Goal: Information Seeking & Learning: Learn about a topic

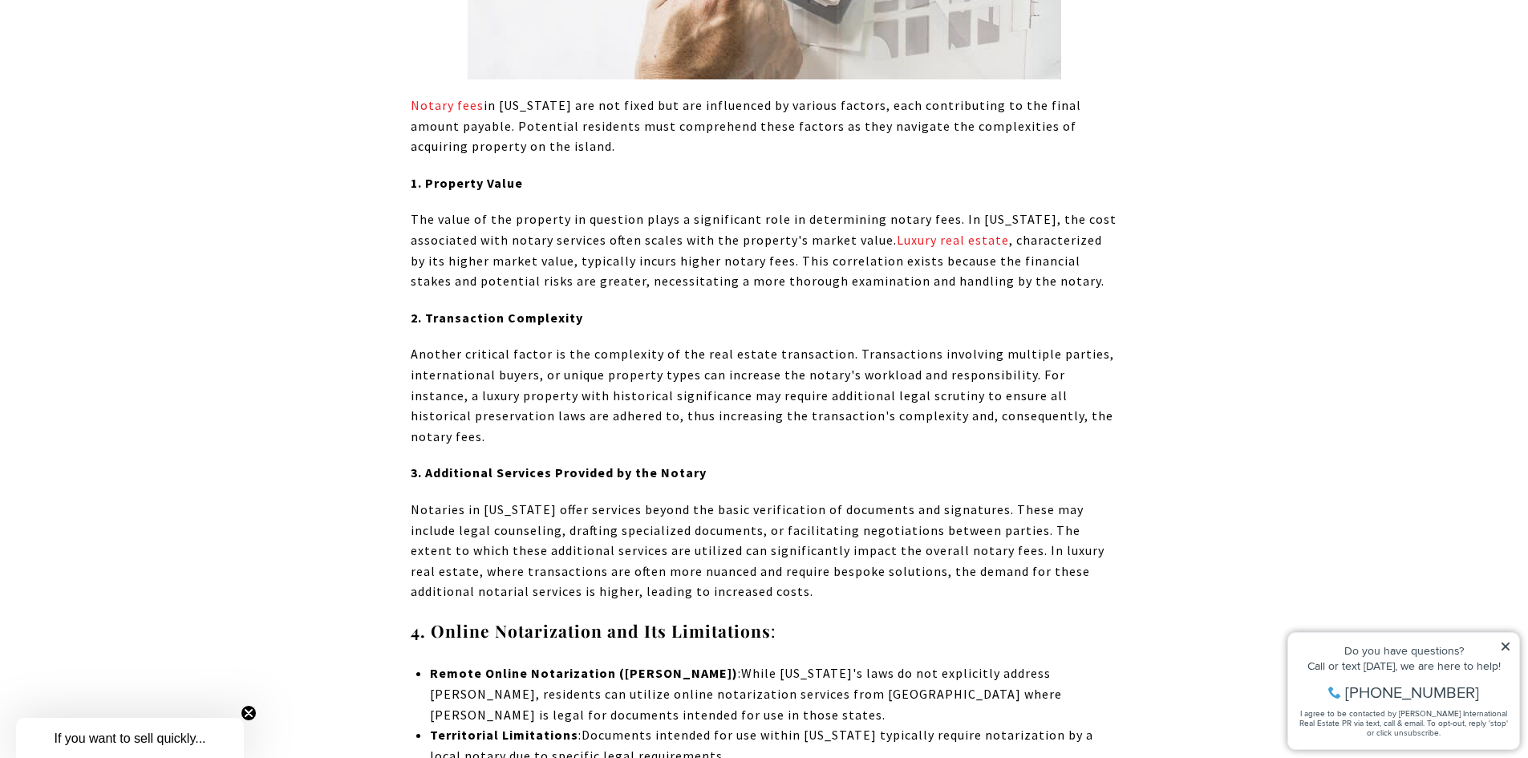
scroll to position [6283, 0]
click at [879, 345] on span "Another critical factor is the complexity of the real estate transaction. Trans…" at bounding box center [763, 394] width 704 height 98
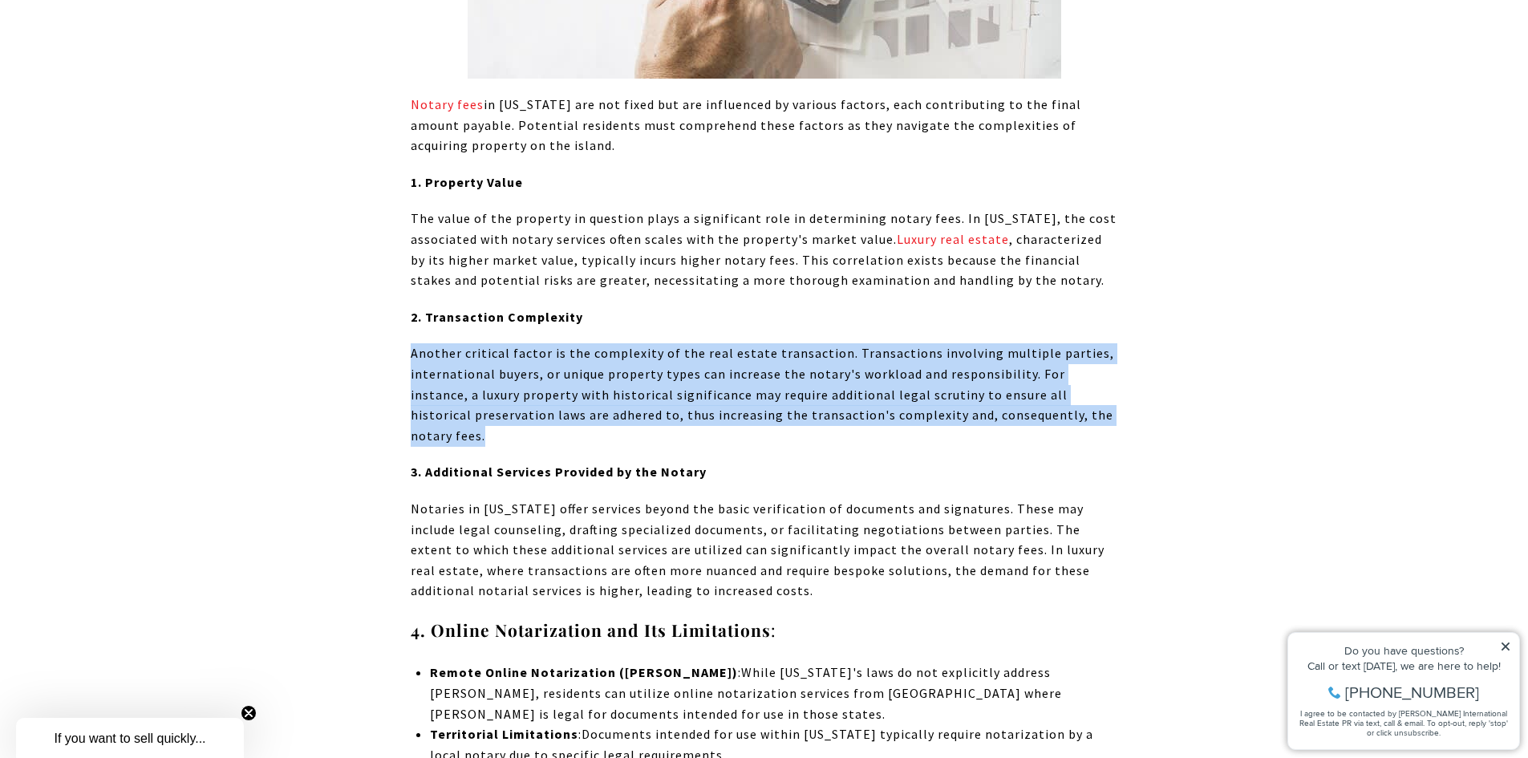
click at [879, 345] on span "Another critical factor is the complexity of the real estate transaction. Trans…" at bounding box center [763, 394] width 704 height 98
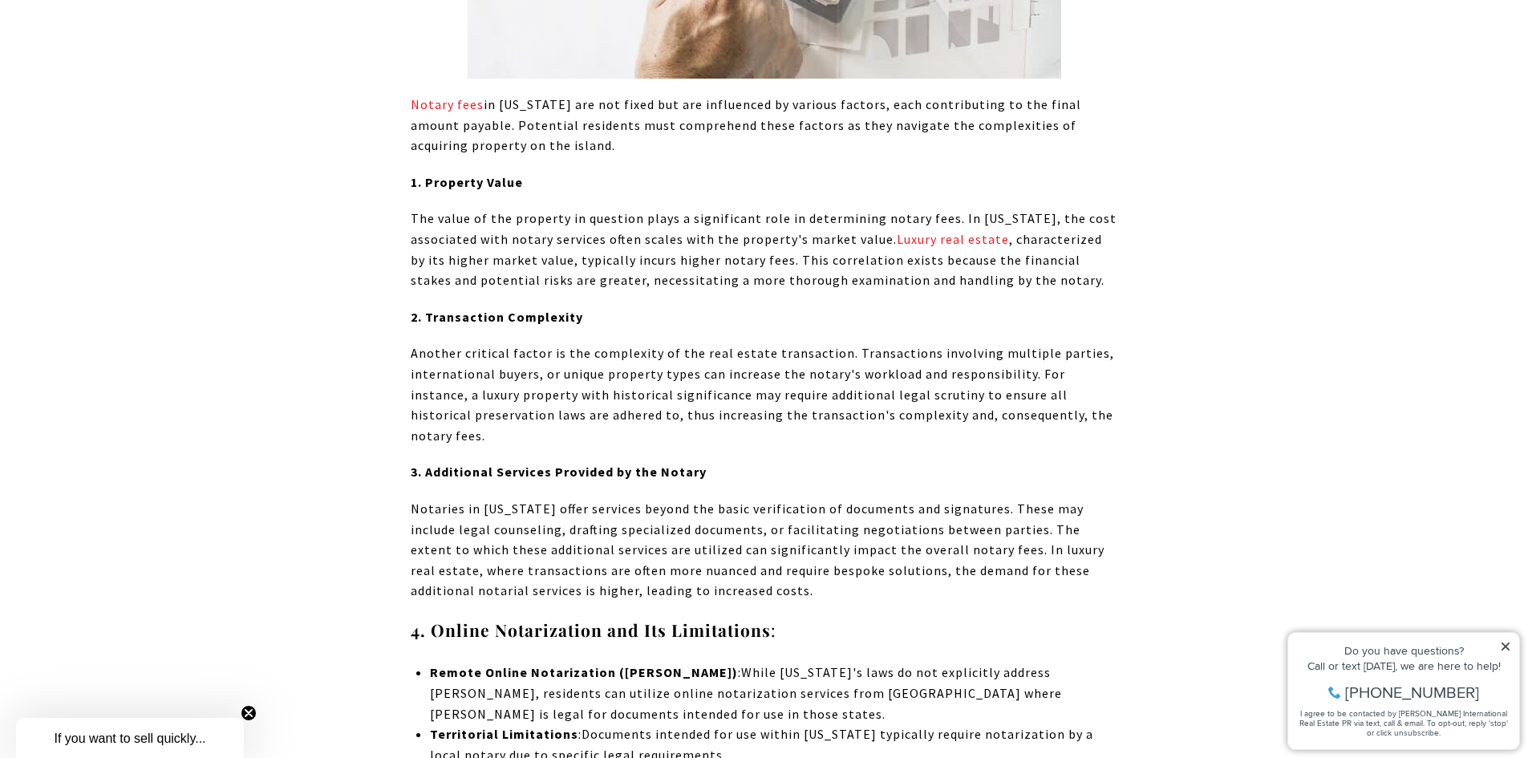
click at [621, 210] on span "The value of the property in question plays a significant role in determining n…" at bounding box center [764, 249] width 706 height 78
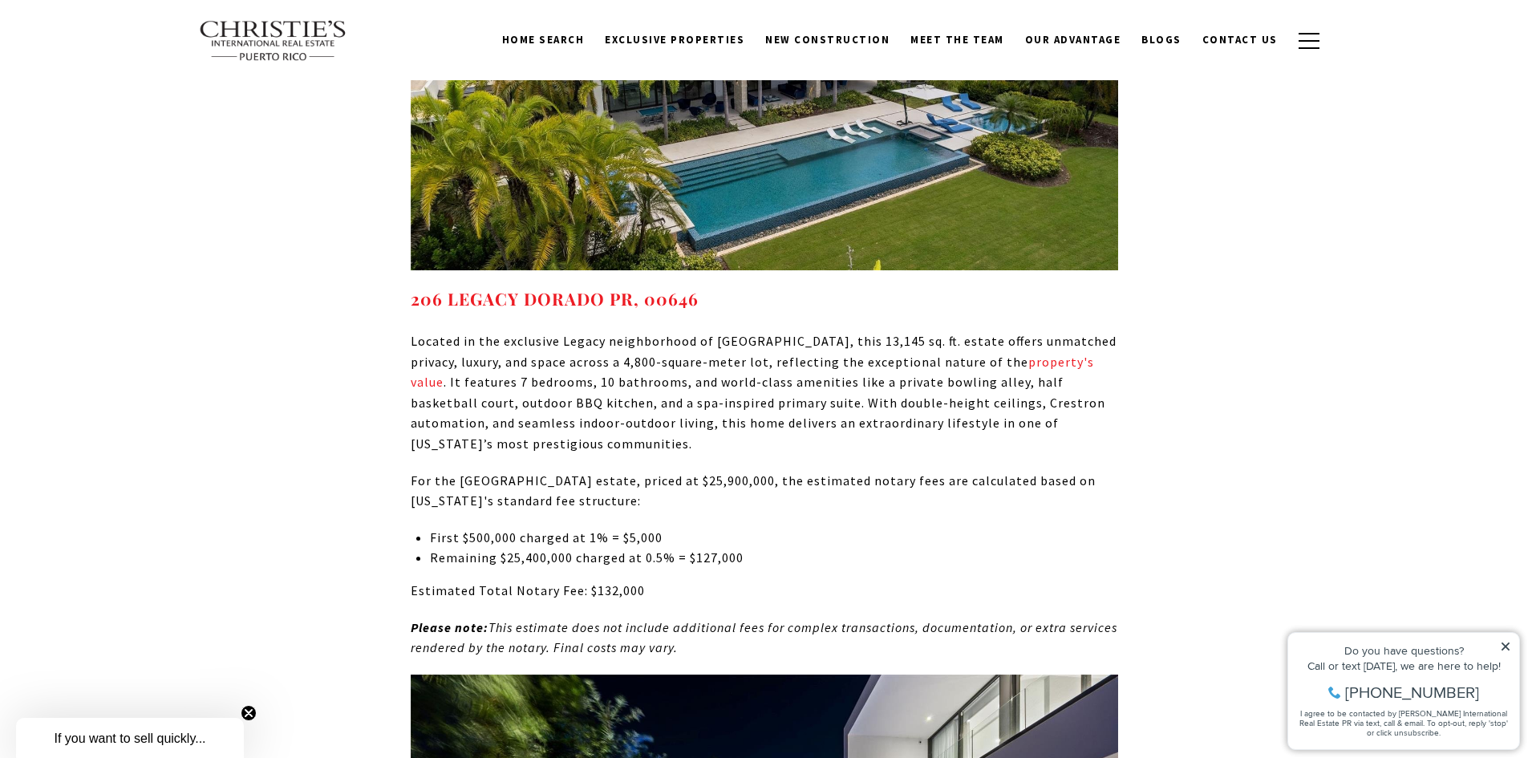
scroll to position [9172, 0]
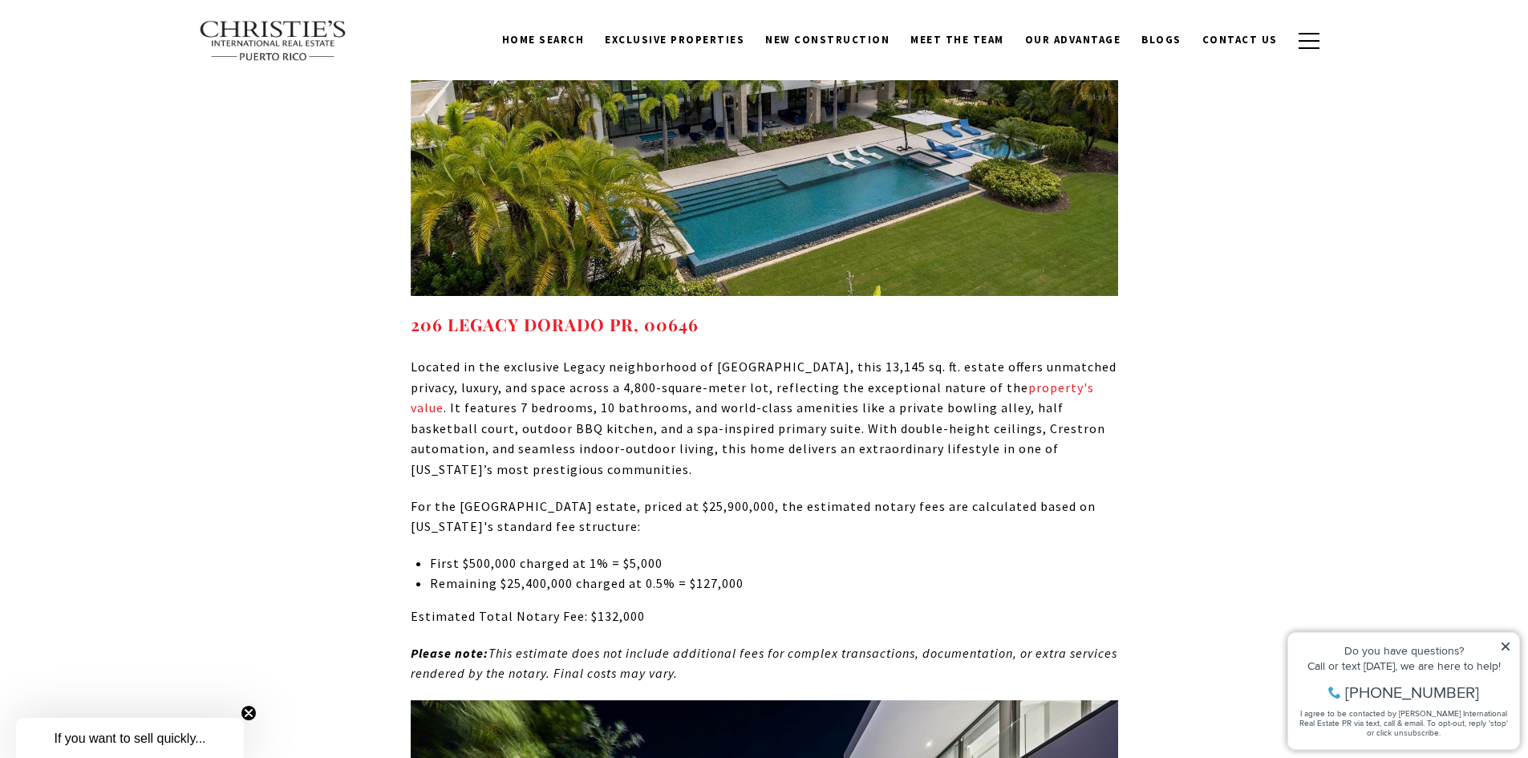
click at [802, 357] on p "Located in the exclusive Legacy neighborhood of [GEOGRAPHIC_DATA], this 13,145 …" at bounding box center [765, 419] width 708 height 124
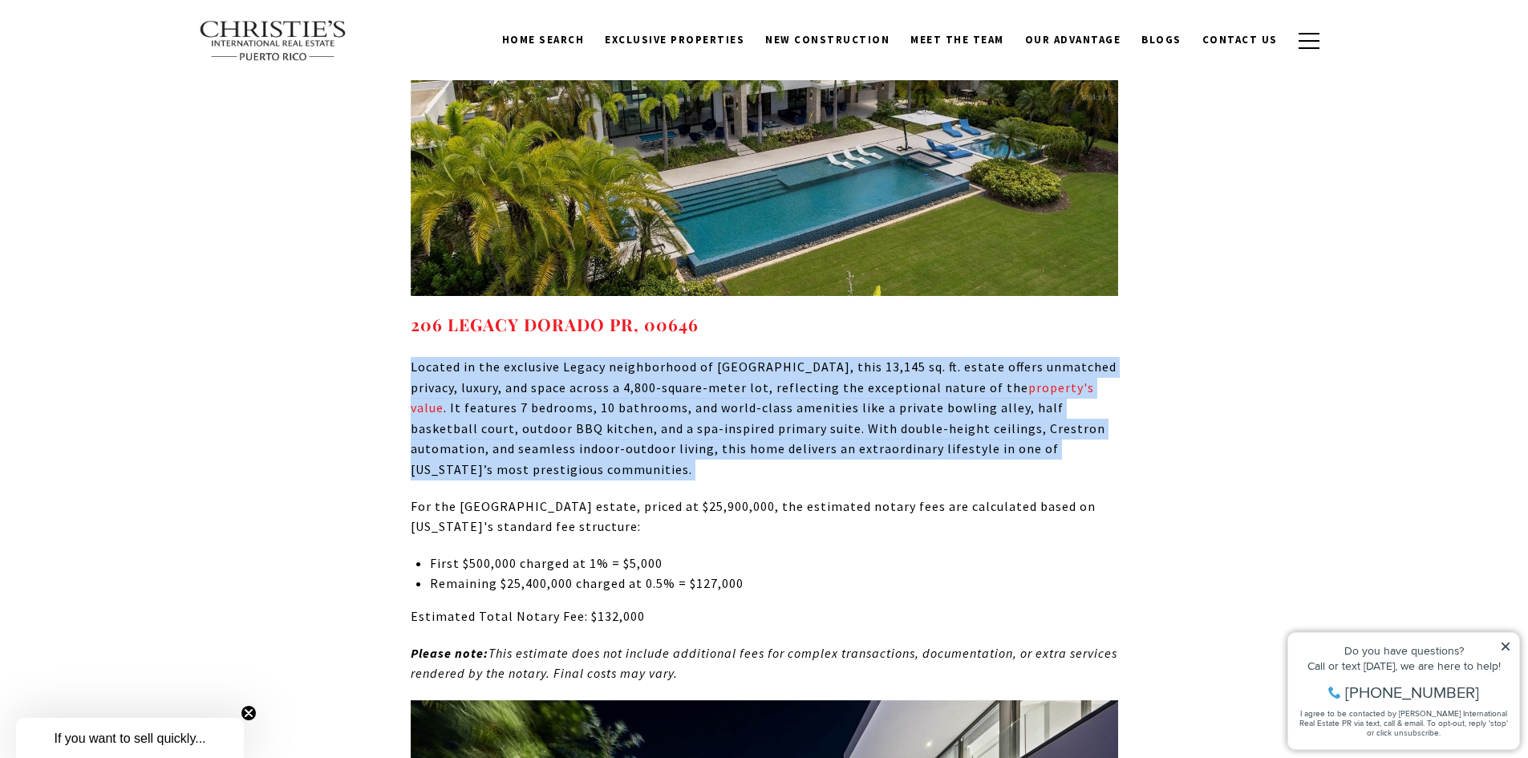
click at [802, 357] on p "Located in the exclusive Legacy neighborhood of [GEOGRAPHIC_DATA], this 13,145 …" at bounding box center [765, 419] width 708 height 124
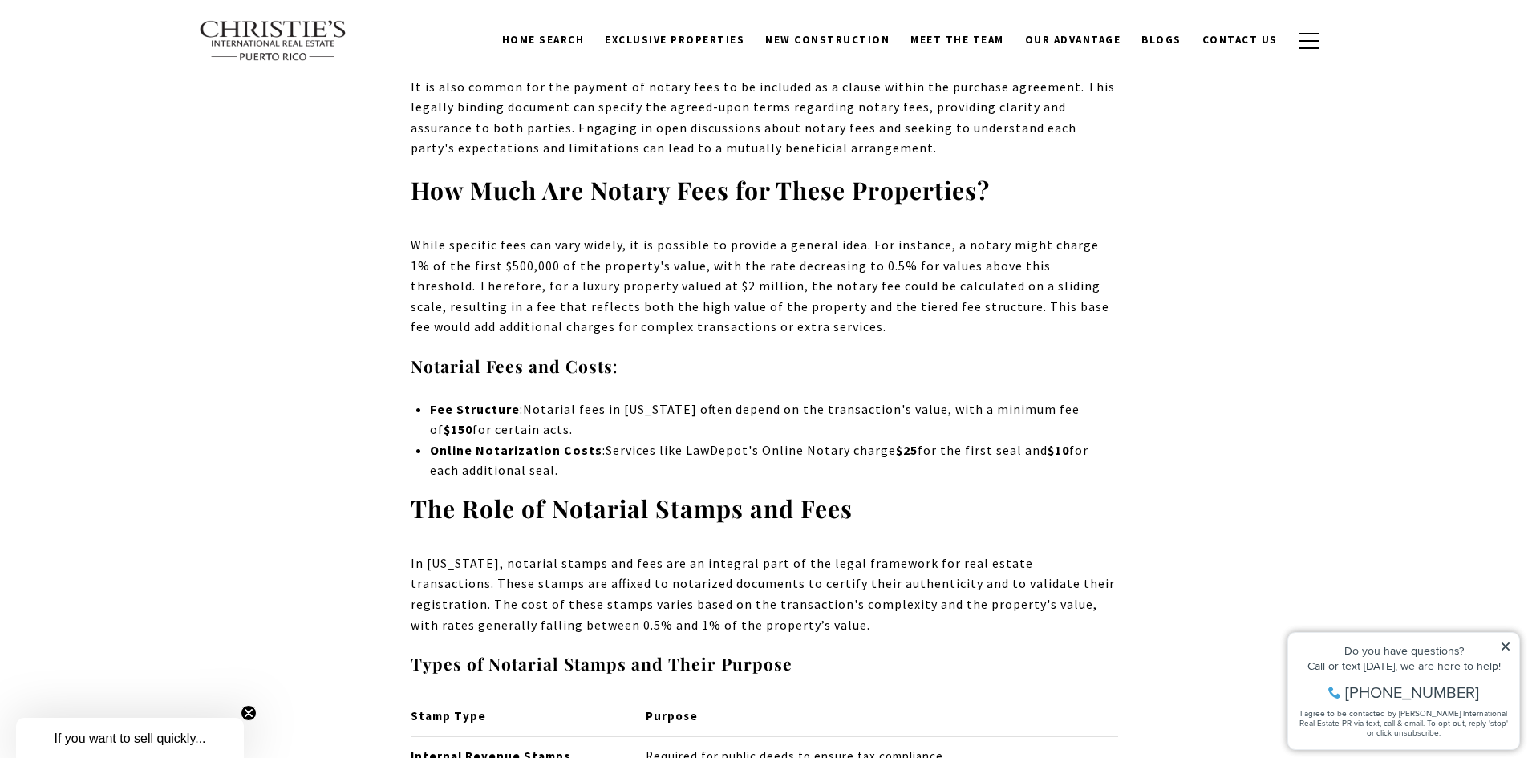
scroll to position [8048, 0]
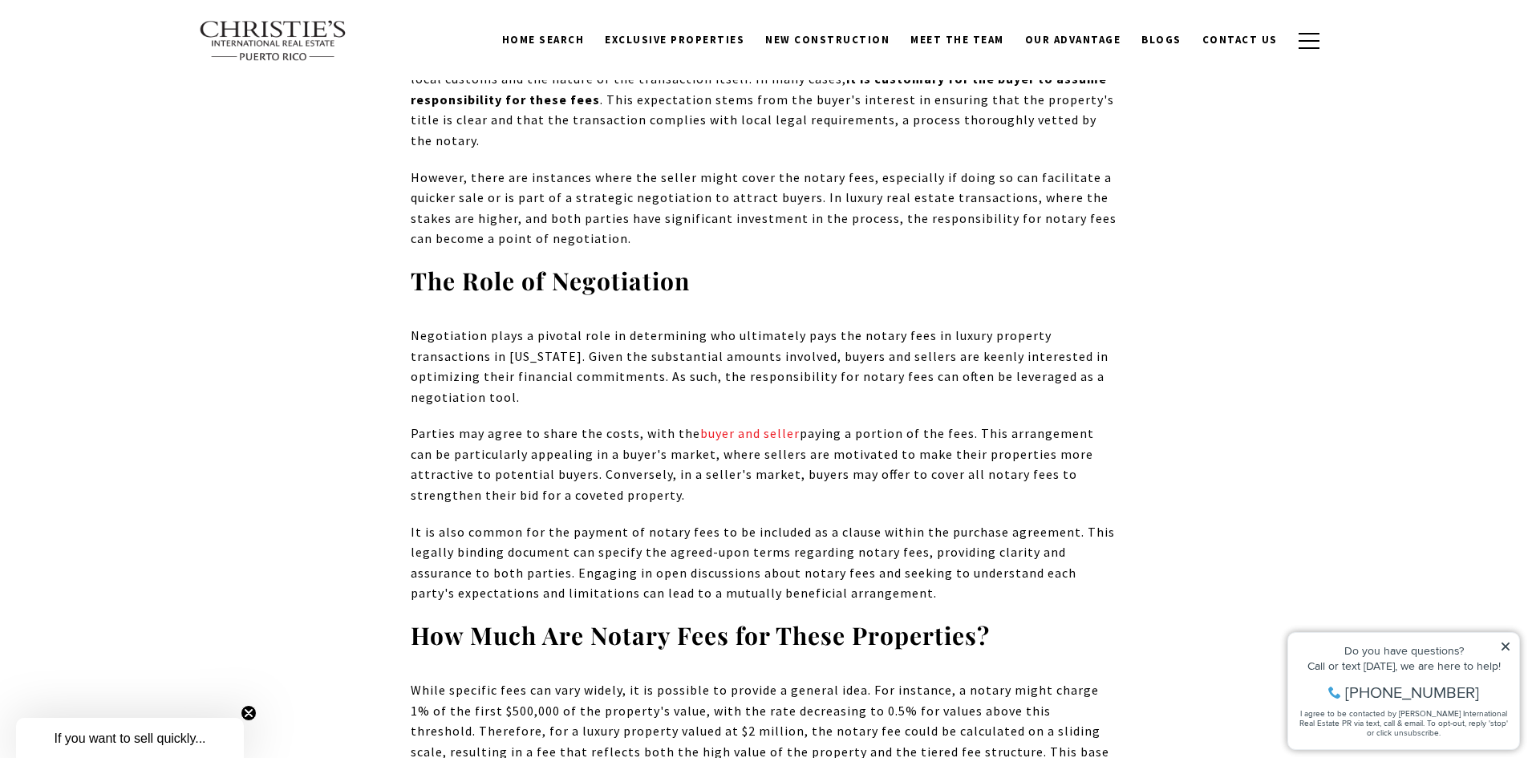
click at [941, 425] on span "Parties may agree to share the costs, with the buyer and seller paying a portio…" at bounding box center [753, 464] width 684 height 78
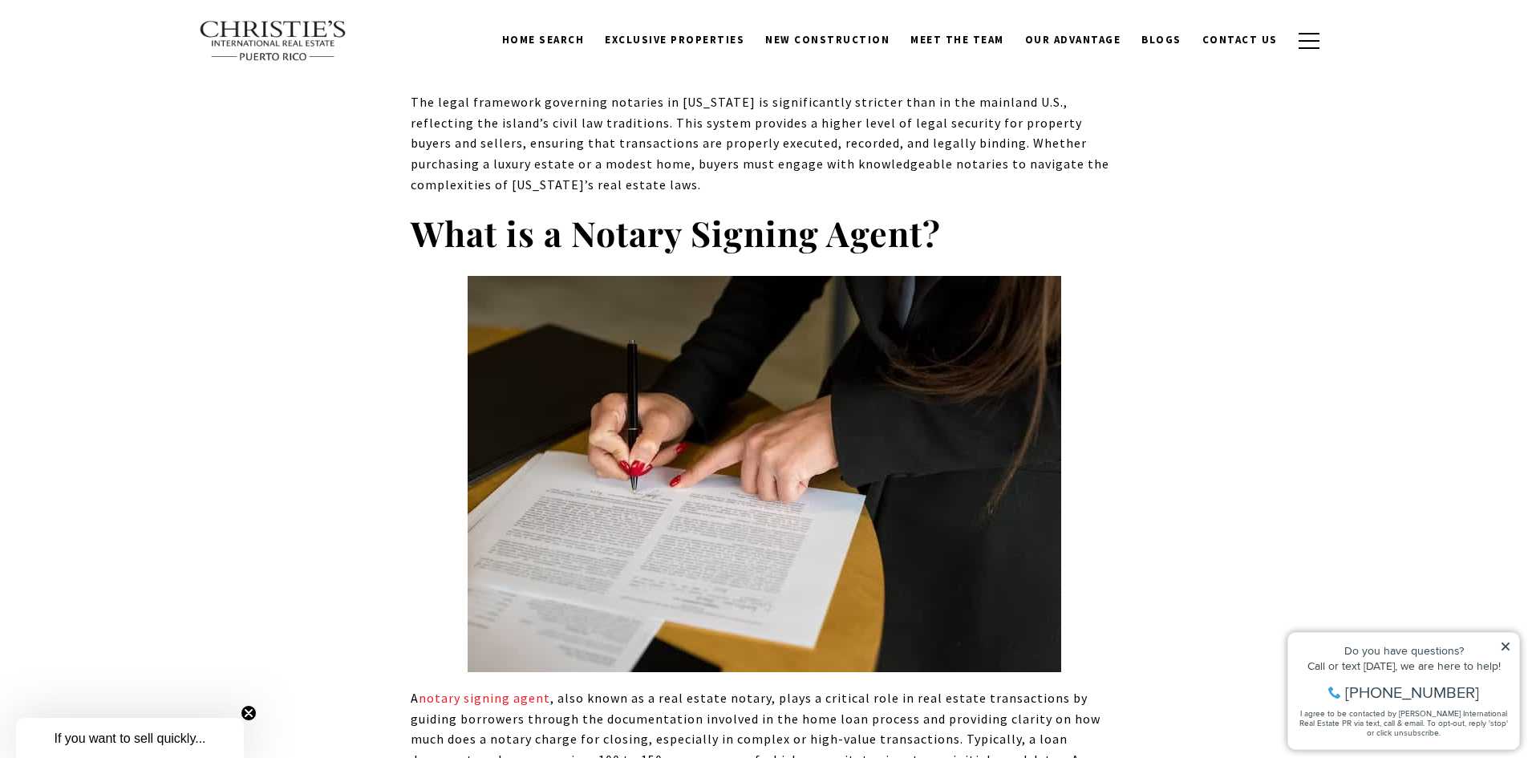
scroll to position [3716, 0]
